Goal: Information Seeking & Learning: Learn about a topic

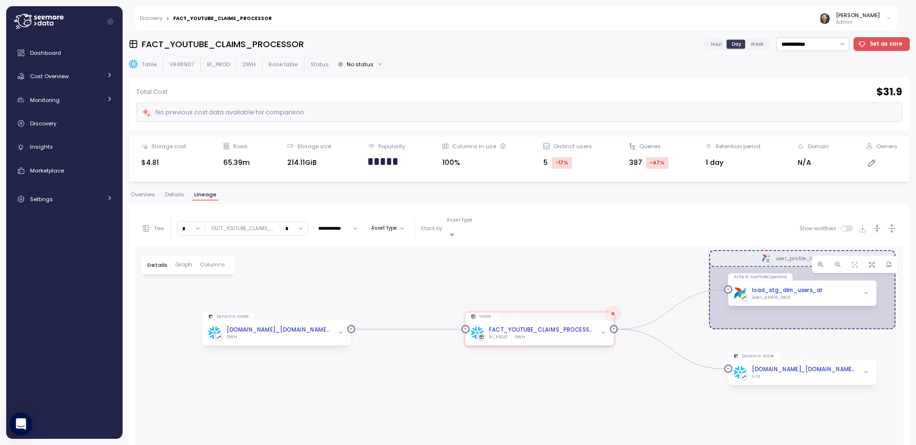
drag, startPoint x: 474, startPoint y: 357, endPoint x: 507, endPoint y: 238, distance: 123.8
click at [507, 247] on div "user_profile_load Dag Dynamic table DYNAMIC-TABLE.BI_PROD.DWH.FACT_YOUTUBE_CLAI…" at bounding box center [519, 433] width 768 height 372
click at [340, 330] on icon "button" at bounding box center [341, 333] width 6 height 6
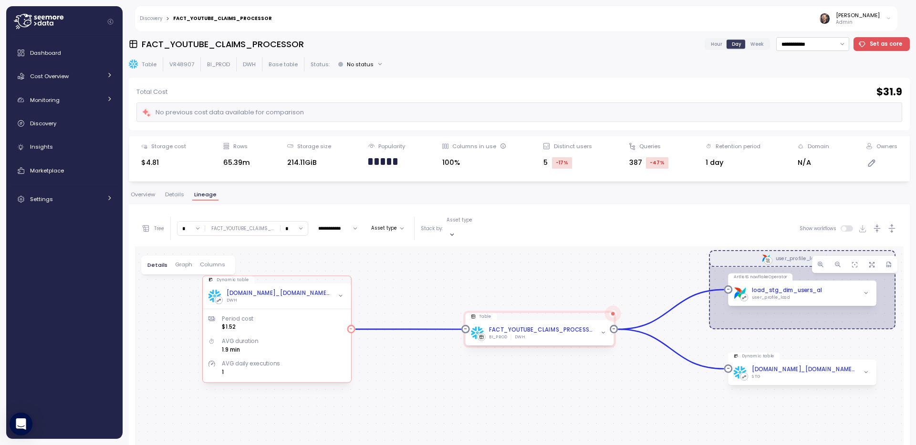
click at [343, 294] on icon "button" at bounding box center [341, 297] width 6 height 6
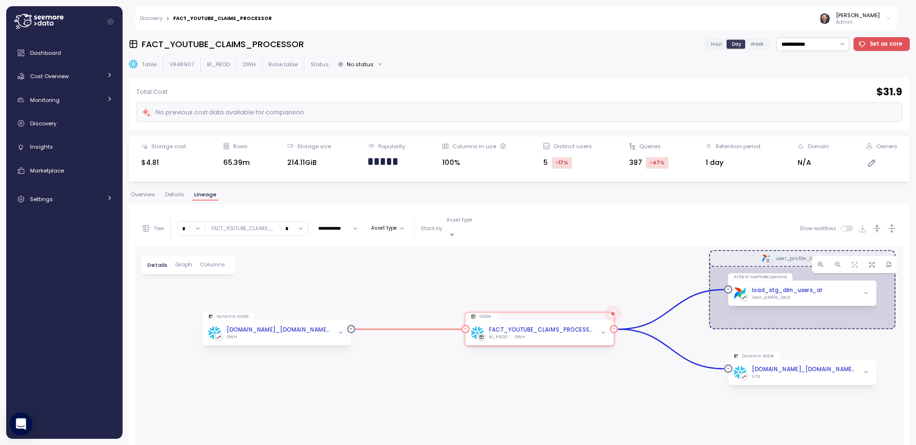
click at [603, 330] on icon "button" at bounding box center [603, 333] width 6 height 6
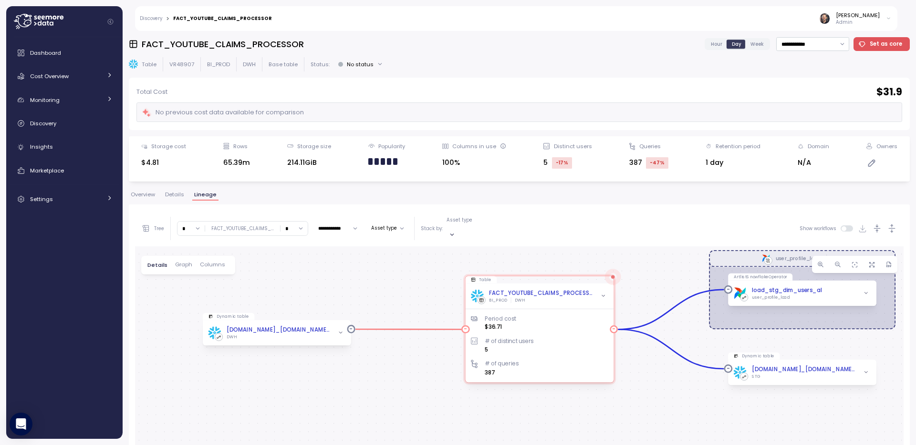
click at [604, 294] on icon "button" at bounding box center [603, 297] width 6 height 6
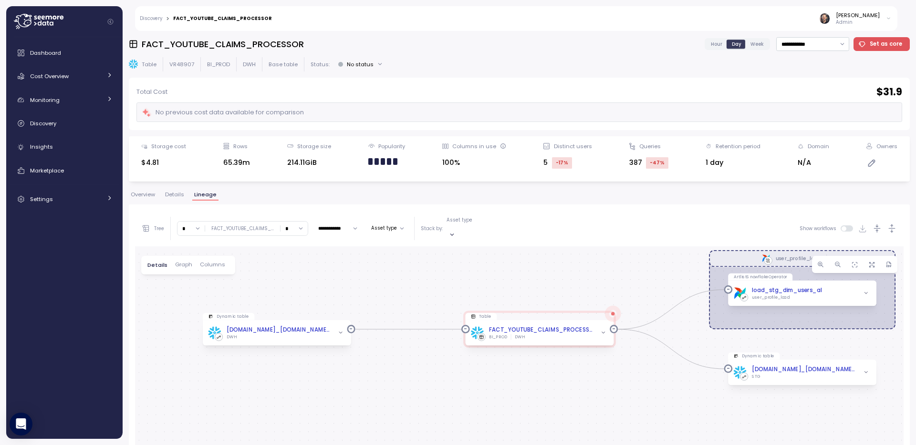
click at [217, 262] on span "Columns" at bounding box center [212, 264] width 25 height 5
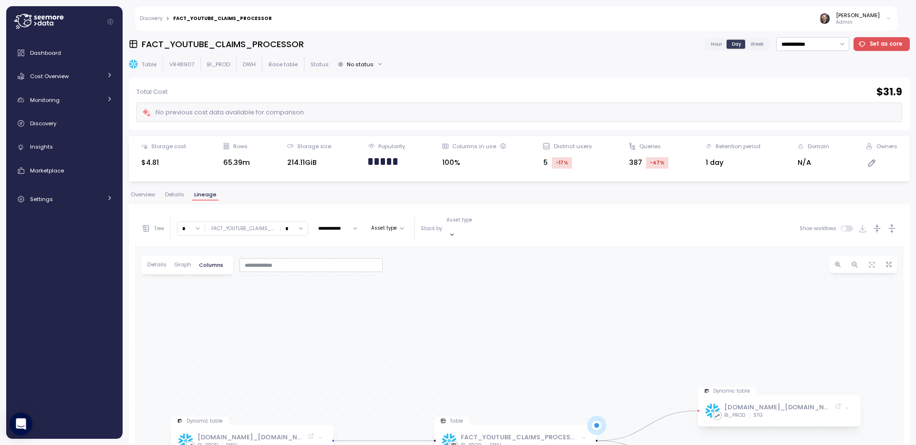
click at [154, 262] on span "Details" at bounding box center [156, 264] width 19 height 5
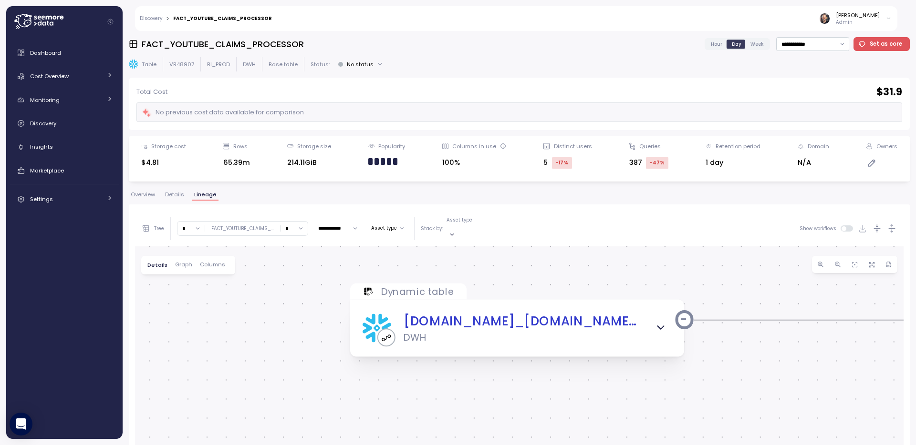
drag, startPoint x: 546, startPoint y: 370, endPoint x: 547, endPoint y: 253, distance: 116.8
click at [547, 253] on div "user_profile_load Dag Dynamic table DYNAMIC-TABLE.BI_PROD.DWH.FACT_YOUTUBE_CLAI…" at bounding box center [519, 433] width 768 height 372
click at [665, 322] on icon "button" at bounding box center [660, 328] width 12 height 12
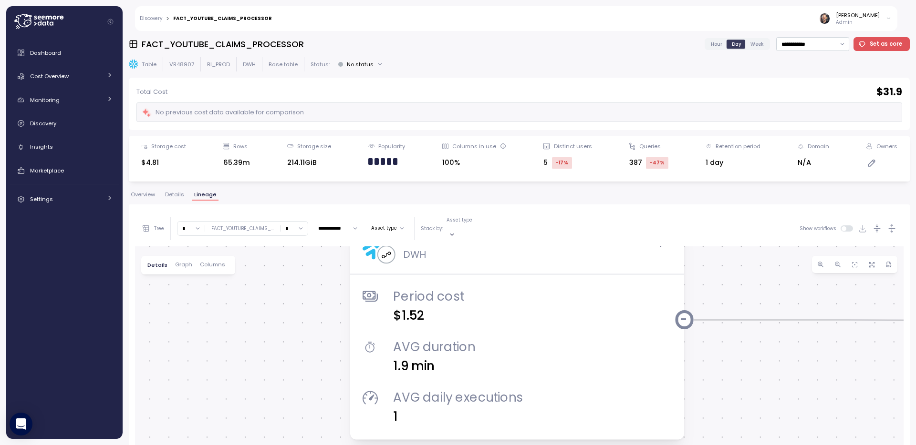
click at [183, 262] on span "Graph" at bounding box center [183, 264] width 17 height 5
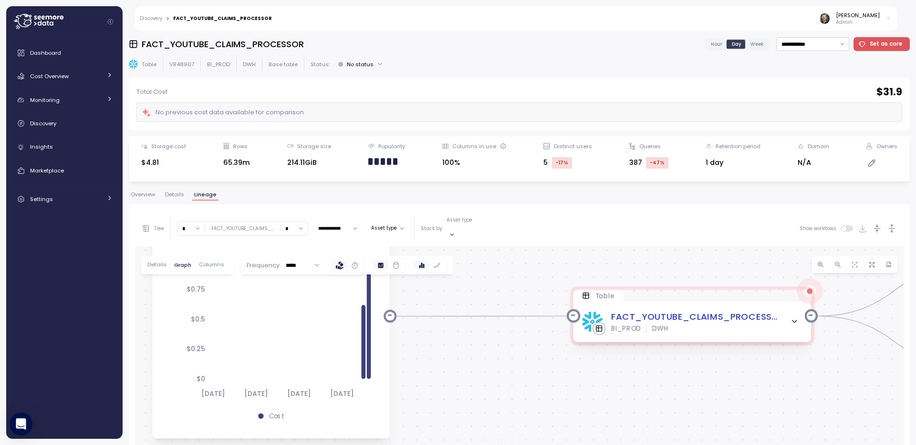
drag, startPoint x: 681, startPoint y: 365, endPoint x: 488, endPoint y: 337, distance: 195.6
click at [488, 337] on div "user_profile_load Dag Dynamic table DYNAMIC-TABLE.BI_PROD.DWH.FACT_YOUTUBE_CLAI…" at bounding box center [519, 433] width 768 height 372
click at [793, 321] on icon "button" at bounding box center [794, 322] width 4 height 2
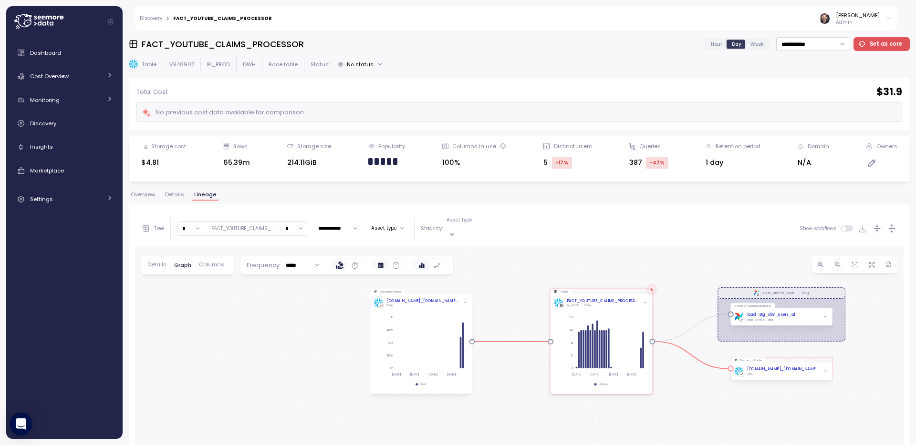
click at [825, 370] on icon "button" at bounding box center [825, 372] width 4 height 4
